Goal: Find contact information: Find contact information

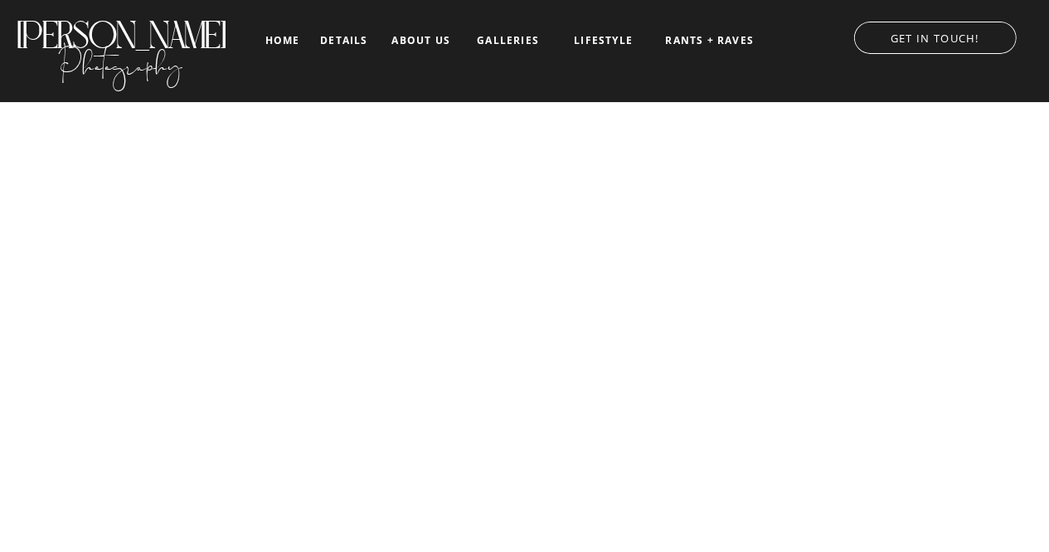
click at [918, 36] on p "GET IN TOUCH!" at bounding box center [935, 35] width 196 height 17
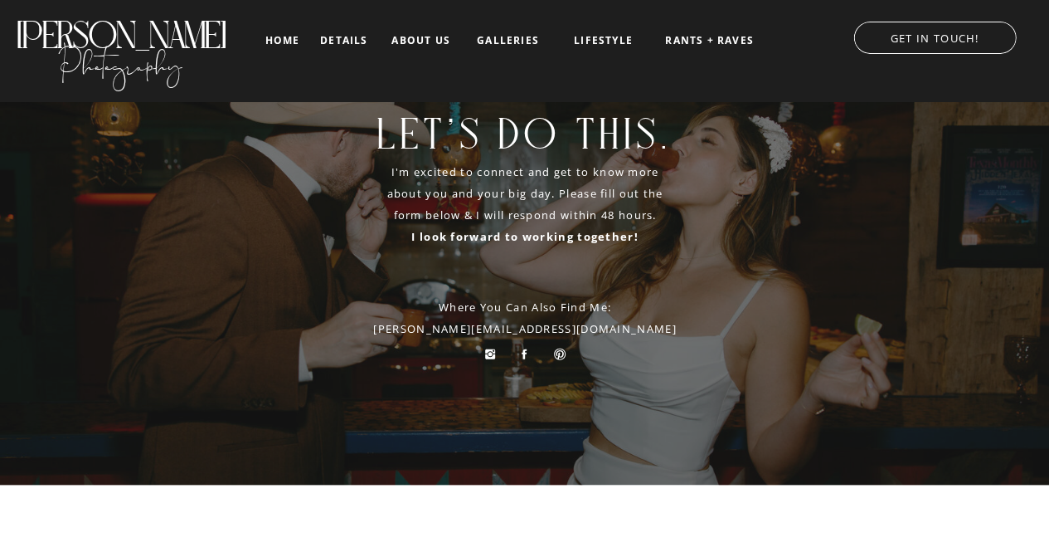
scroll to position [236, 0]
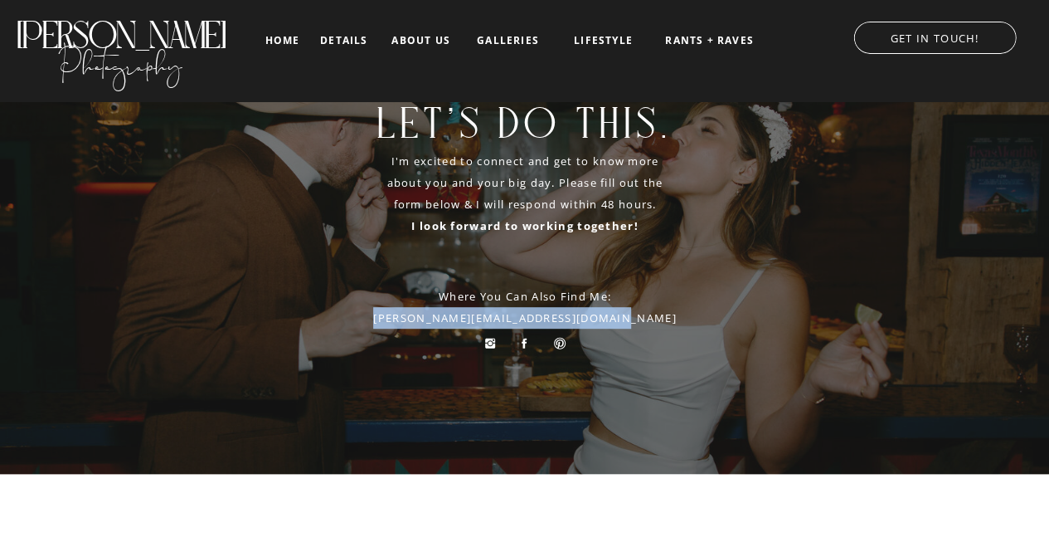
drag, startPoint x: 410, startPoint y: 320, endPoint x: 639, endPoint y: 318, distance: 229.0
click at [639, 318] on p "Where you can also find me: [PERSON_NAME][EMAIL_ADDRESS][DOMAIN_NAME]" at bounding box center [525, 306] width 311 height 43
copy p "[PERSON_NAME][EMAIL_ADDRESS][DOMAIN_NAME]"
